Goal: Task Accomplishment & Management: Manage account settings

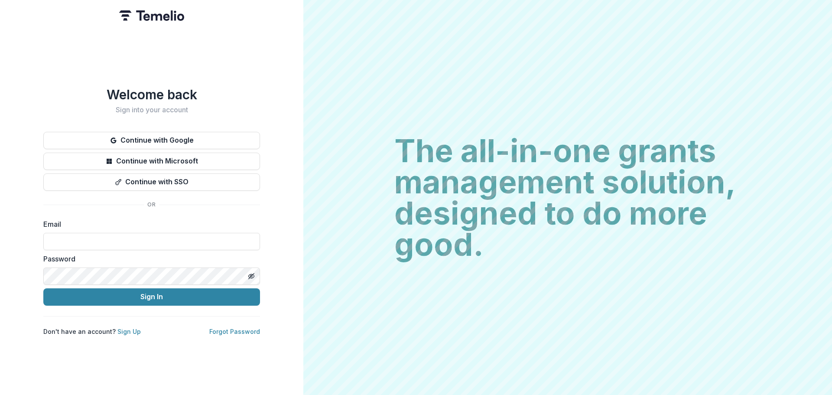
click at [262, 63] on div "Welcome back Sign into your account Continue with Google Continue with Microsof…" at bounding box center [151, 197] width 303 height 395
click at [130, 234] on input at bounding box center [151, 241] width 217 height 17
type input "**********"
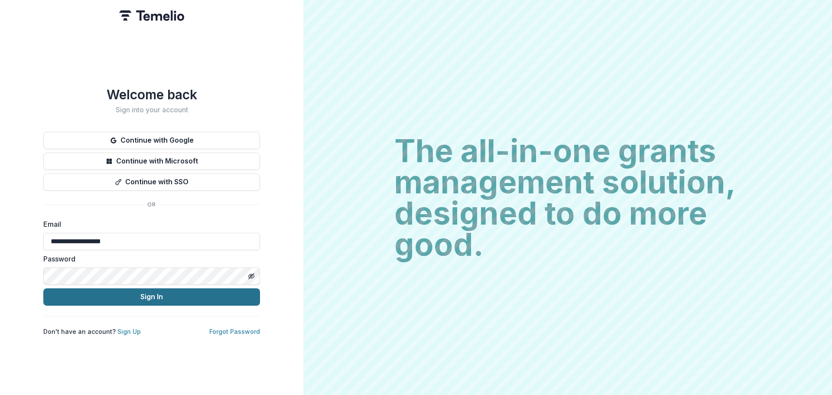
click at [112, 291] on button "Sign In" at bounding box center [151, 296] width 217 height 17
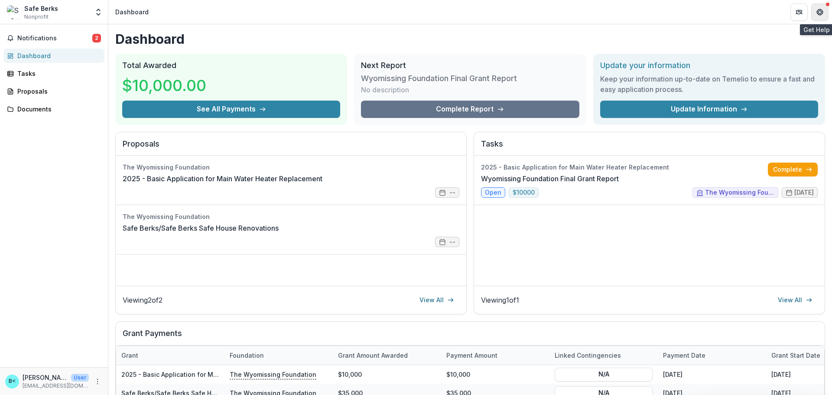
click at [823, 9] on icon "Get Help" at bounding box center [820, 12] width 7 height 7
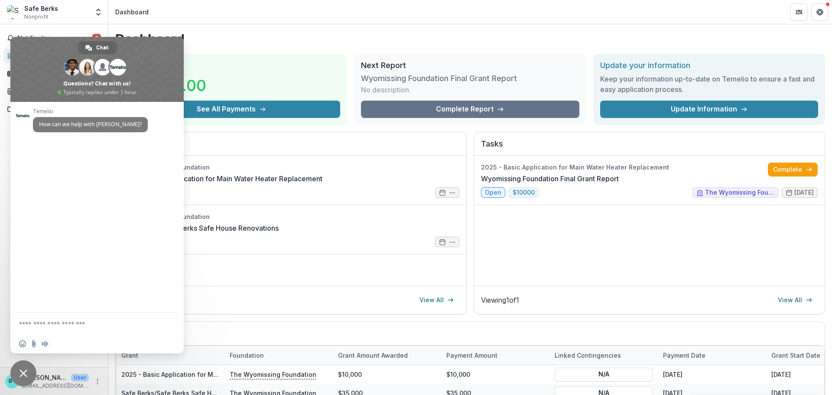
click at [353, 20] on header "Dashboard" at bounding box center [470, 12] width 724 height 24
drag, startPoint x: 350, startPoint y: 24, endPoint x: 339, endPoint y: 25, distance: 10.4
click at [348, 24] on div "Safe Berks Nonprofit Team Settings Settings Dashboard Notifications 2 Dashboard…" at bounding box center [416, 197] width 832 height 395
click at [20, 370] on span "Close chat" at bounding box center [24, 373] width 8 height 8
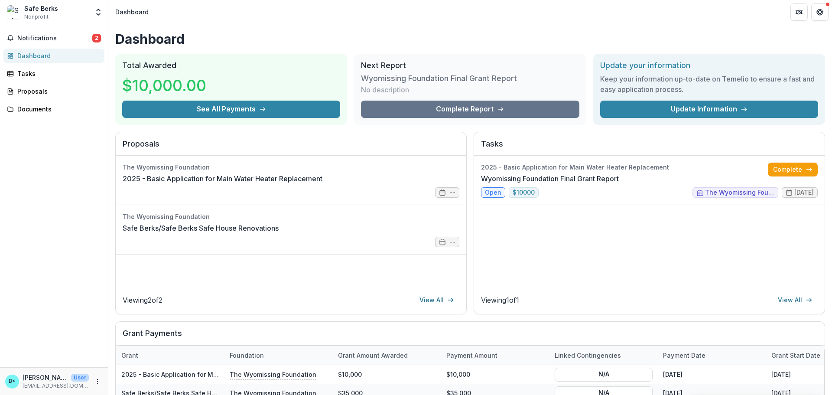
click at [49, 15] on div "Safe Berks Nonprofit" at bounding box center [41, 12] width 34 height 17
click at [35, 12] on div "Safe Berks" at bounding box center [41, 8] width 34 height 9
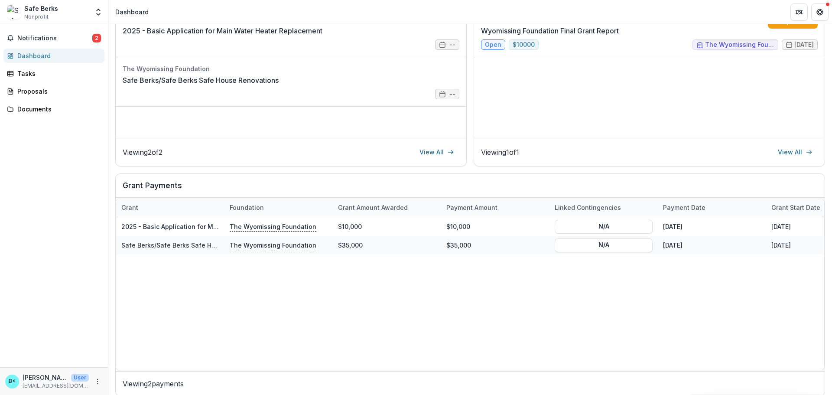
scroll to position [156, 0]
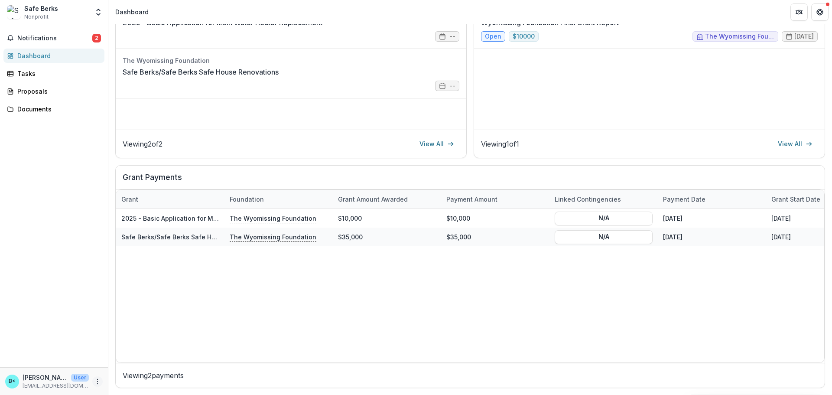
click at [97, 382] on icon "More" at bounding box center [97, 381] width 7 height 7
click at [127, 378] on button "Logout" at bounding box center [154, 377] width 93 height 14
